Goal: Transaction & Acquisition: Purchase product/service

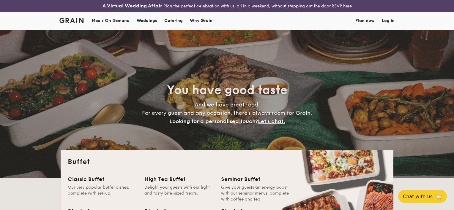
select select
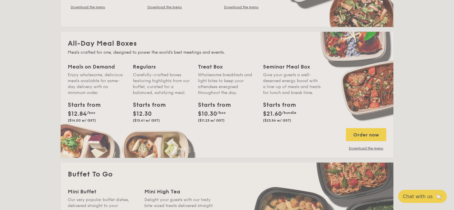
click at [283, 88] on div "Weddings by [PERSON_NAME] presents Plan the perfect celebration with us, all in…" at bounding box center [227, 105] width 454 height 210
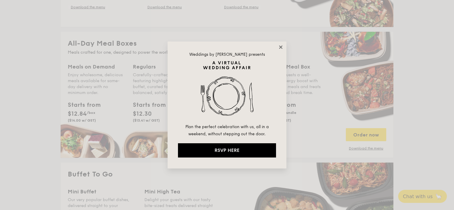
click at [280, 45] on icon at bounding box center [280, 47] width 5 height 5
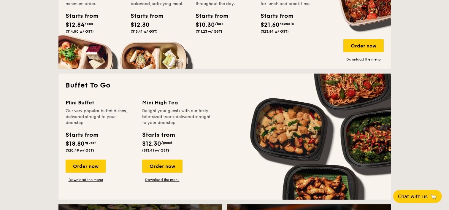
scroll to position [368, 0]
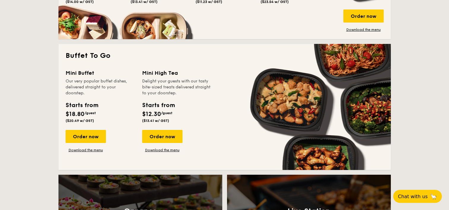
drag, startPoint x: 175, startPoint y: 81, endPoint x: 198, endPoint y: 90, distance: 25.6
click at [198, 90] on div "Delight your guests with our tasty bite-sized treats delivered straight to your…" at bounding box center [176, 87] width 69 height 18
click at [236, 107] on div "Mini Buffet Our very popular buffet dishes, delivered straight to your doorstep…" at bounding box center [225, 116] width 318 height 94
click at [93, 108] on div "Starts from" at bounding box center [82, 105] width 32 height 9
drag, startPoint x: 140, startPoint y: 113, endPoint x: 144, endPoint y: 114, distance: 3.7
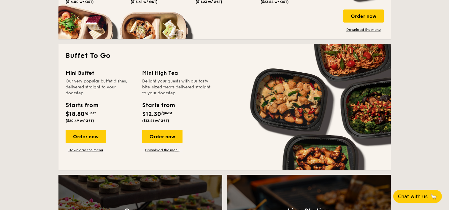
click at [144, 113] on span "$12.30" at bounding box center [151, 114] width 19 height 7
click at [172, 115] on div "Starts from $12.30 /guest ($13.41 w/ GST)" at bounding box center [158, 112] width 32 height 22
drag, startPoint x: 101, startPoint y: 83, endPoint x: 101, endPoint y: 93, distance: 9.5
click at [101, 94] on div "Our very popular buffet dishes, delivered straight to your doorstep." at bounding box center [100, 87] width 69 height 18
click at [123, 109] on div "Starts from $18.80 /guest ($20.49 w/ GST)" at bounding box center [100, 113] width 74 height 24
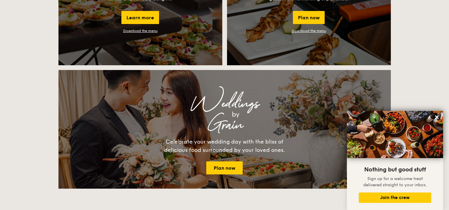
scroll to position [487, 0]
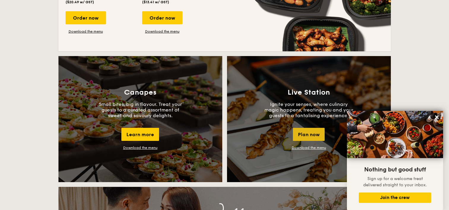
click at [307, 132] on div "Plan now" at bounding box center [309, 134] width 32 height 13
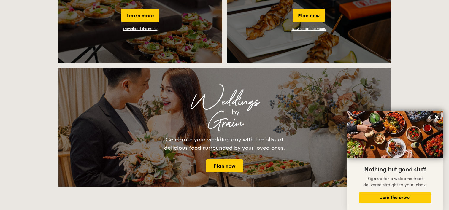
scroll to position [556, 0]
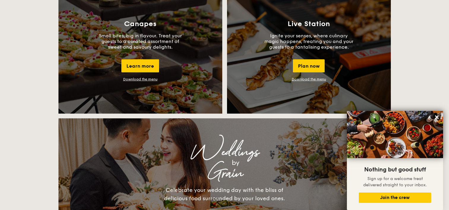
click at [314, 80] on link "Download the menu" at bounding box center [309, 79] width 34 height 4
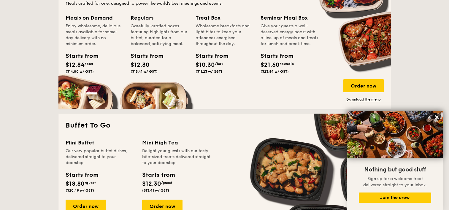
scroll to position [259, 0]
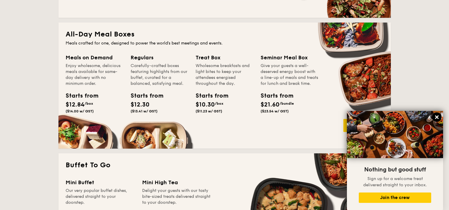
click at [434, 116] on icon at bounding box center [436, 117] width 5 height 5
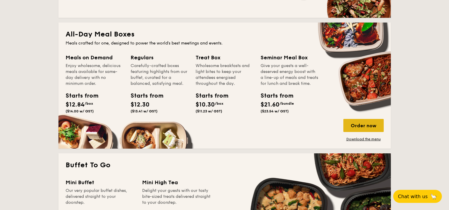
click at [361, 125] on div "Order now" at bounding box center [364, 125] width 40 height 13
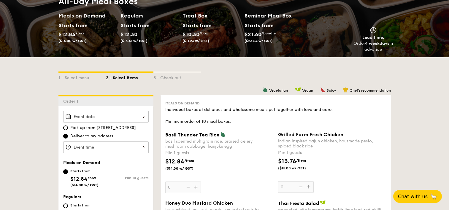
scroll to position [124, 0]
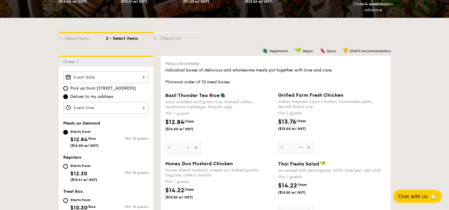
click at [74, 42] on div "1 - Select menu 2 - Select items 3 - Check out" at bounding box center [224, 37] width 333 height 38
click at [83, 41] on div "1 - Select menu" at bounding box center [82, 37] width 48 height 8
select select
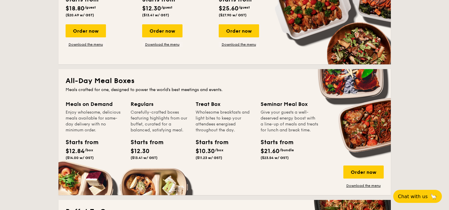
scroll to position [213, 0]
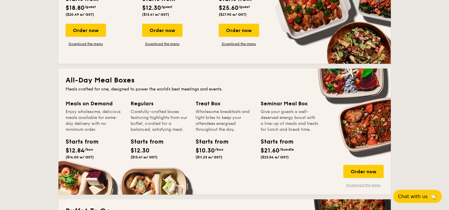
click at [368, 185] on link "Download the menu" at bounding box center [364, 185] width 40 height 5
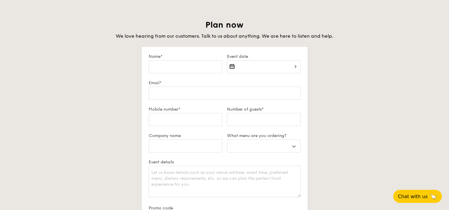
scroll to position [1252, 0]
